Goal: Find specific page/section: Find specific page/section

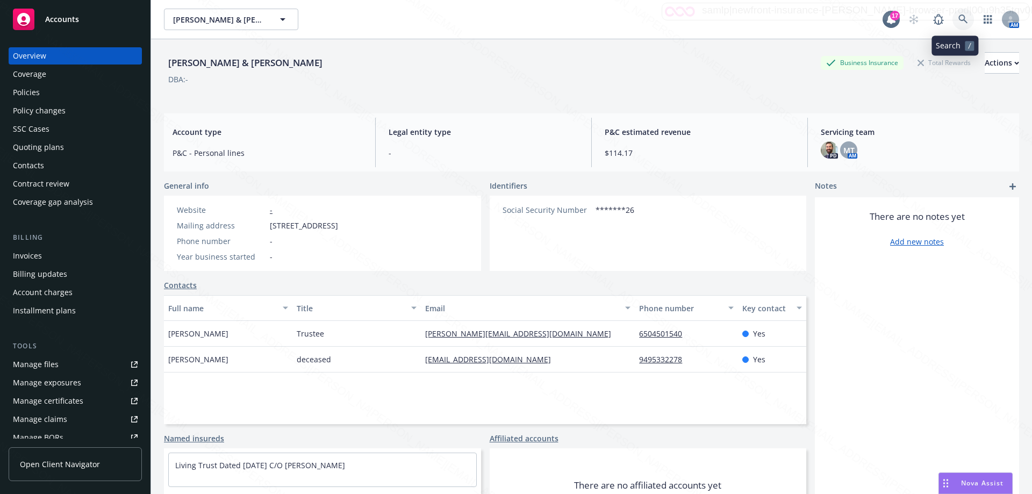
click at [959, 22] on icon at bounding box center [964, 20] width 10 height 10
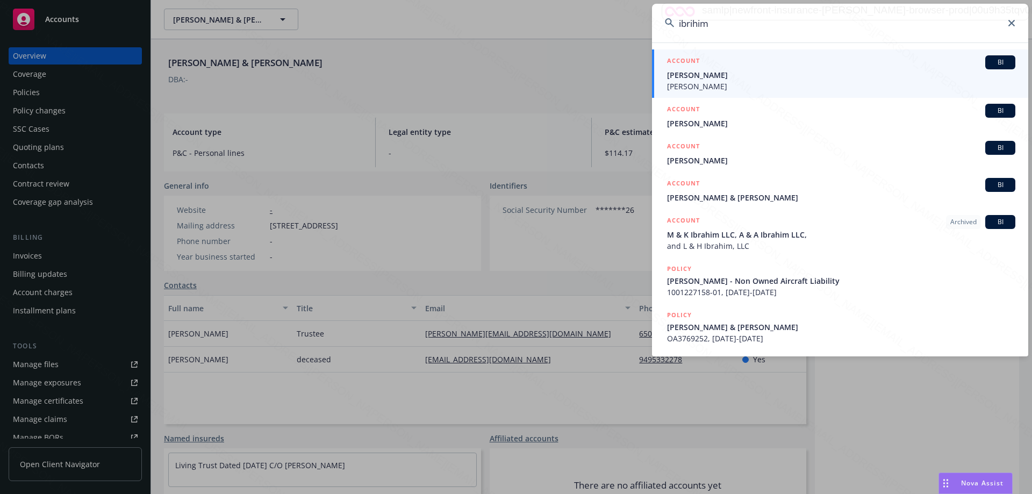
type input "ibrihim"
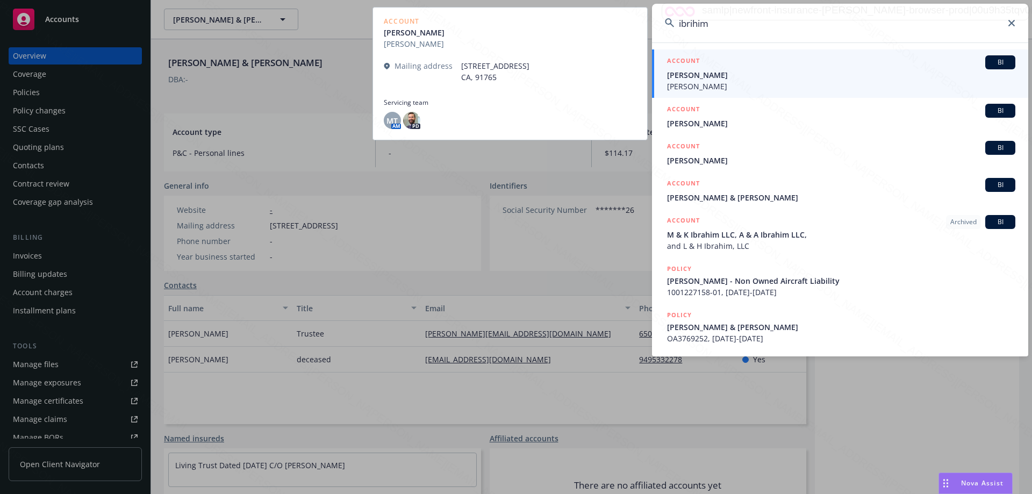
click at [707, 86] on span "[PERSON_NAME]" at bounding box center [841, 86] width 348 height 11
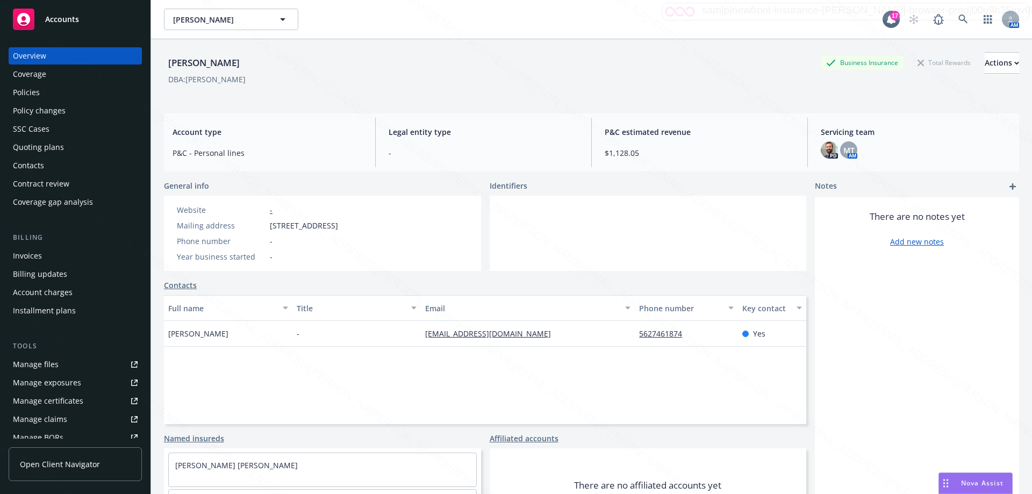
click at [56, 90] on div "Policies" at bounding box center [75, 92] width 125 height 17
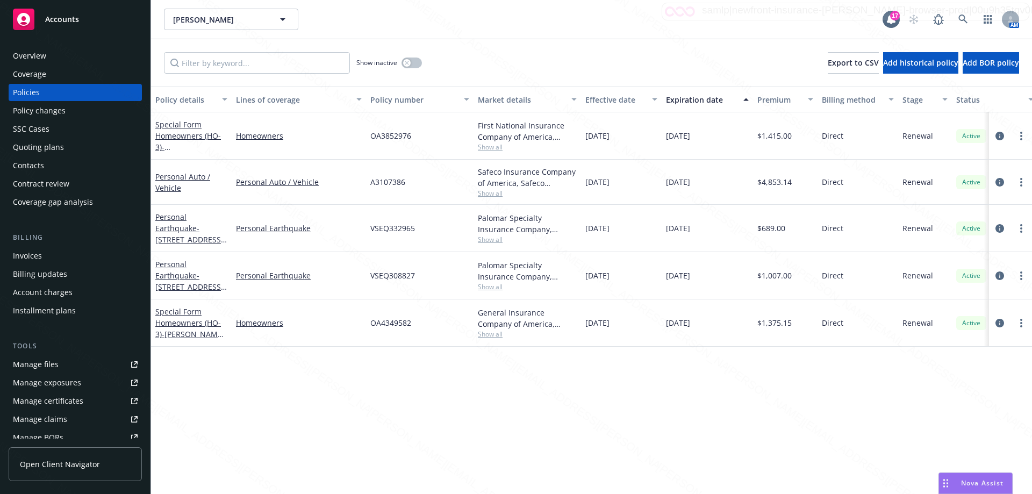
click at [573, 439] on div "Policy details Lines of coverage Policy number Market details Effective date Ex…" at bounding box center [591, 291] width 881 height 408
click at [740, 433] on div "Policy details Lines of coverage Policy number Market details Effective date Ex…" at bounding box center [591, 291] width 881 height 408
click at [511, 422] on div "Policy details Lines of coverage Policy number Market details Effective date Ex…" at bounding box center [591, 291] width 881 height 408
click at [458, 26] on div "[PERSON_NAME] [PERSON_NAME]" at bounding box center [523, 20] width 719 height 22
click at [642, 376] on div "Policy details Lines of coverage Policy number Market details Effective date Ex…" at bounding box center [591, 291] width 881 height 408
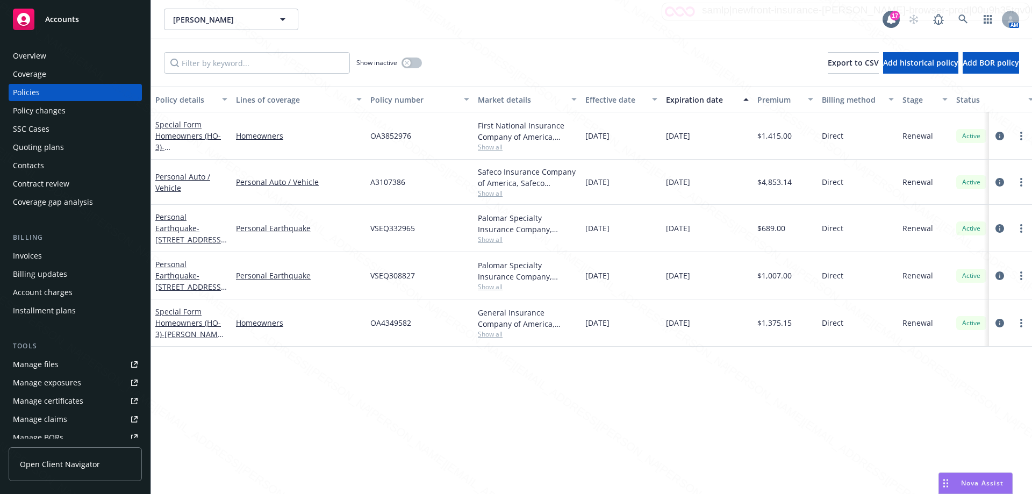
click at [620, 391] on div "Policy details Lines of coverage Policy number Market details Effective date Ex…" at bounding box center [591, 291] width 881 height 408
click at [768, 398] on div "Policy details Lines of coverage Policy number Market details Effective date Ex…" at bounding box center [591, 291] width 881 height 408
click at [533, 387] on div "Policy details Lines of coverage Policy number Market details Effective date Ex…" at bounding box center [591, 291] width 881 height 408
drag, startPoint x: 752, startPoint y: 428, endPoint x: 740, endPoint y: 418, distance: 15.3
click at [752, 422] on div "Policy details Lines of coverage Policy number Market details Effective date Ex…" at bounding box center [591, 291] width 881 height 408
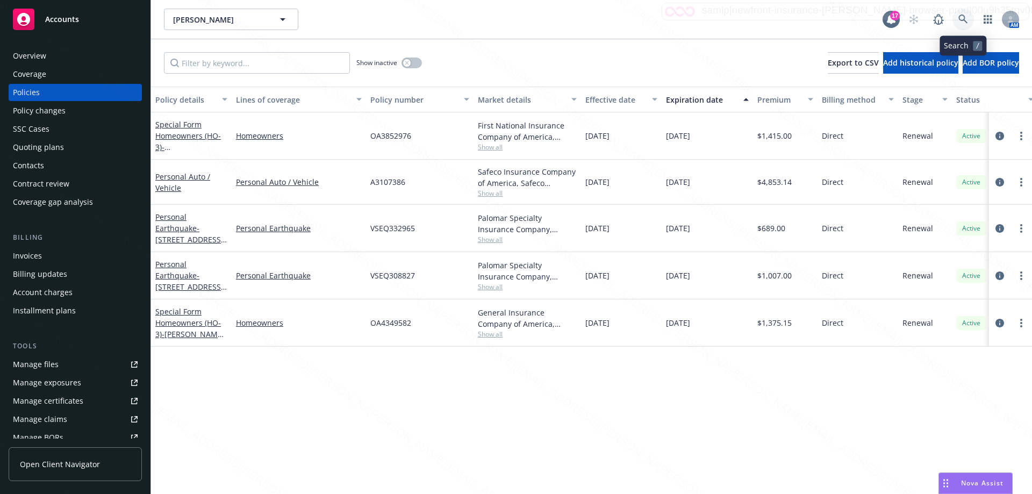
click at [965, 21] on icon at bounding box center [963, 19] width 9 height 9
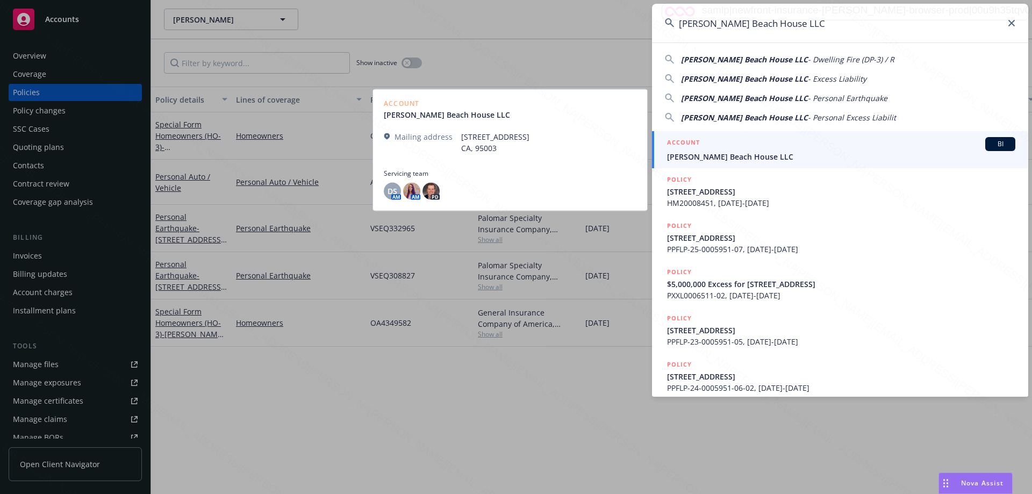
type input "[PERSON_NAME] Beach House LLC"
click at [695, 154] on span "[PERSON_NAME] Beach House LLC" at bounding box center [841, 156] width 348 height 11
